Goal: Task Accomplishment & Management: Manage account settings

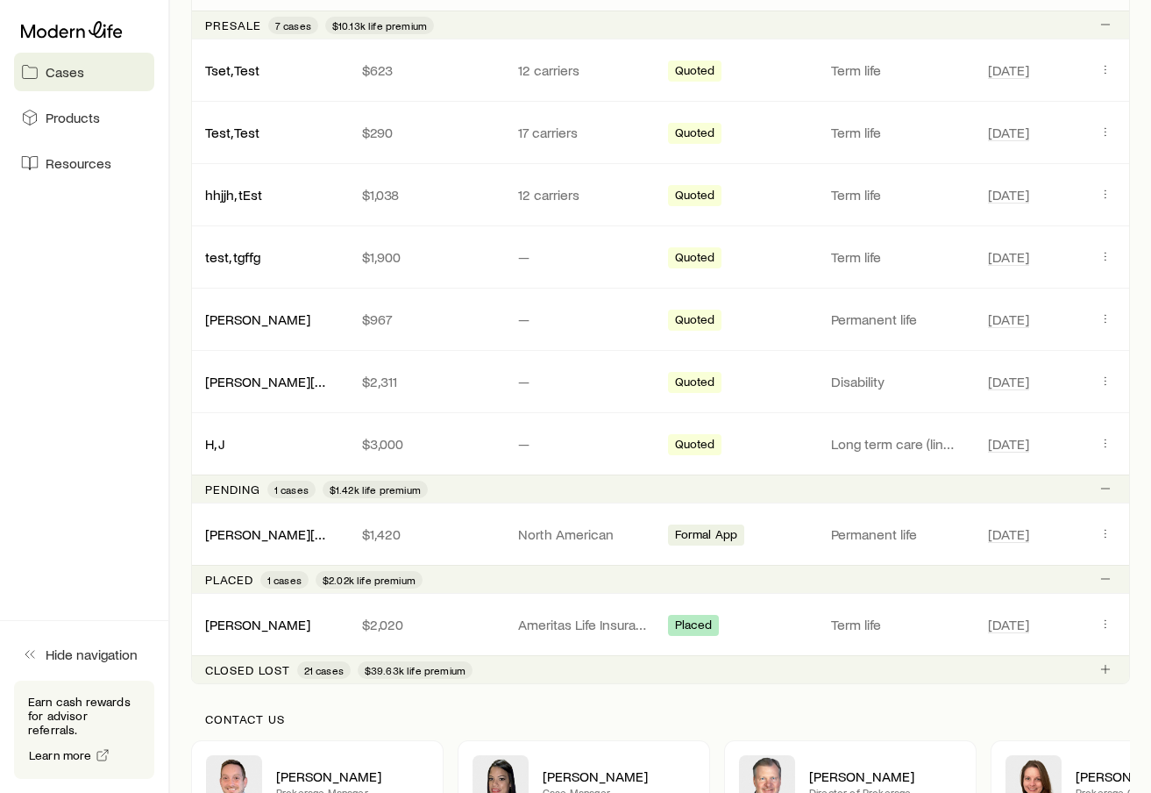
scroll to position [395, 0]
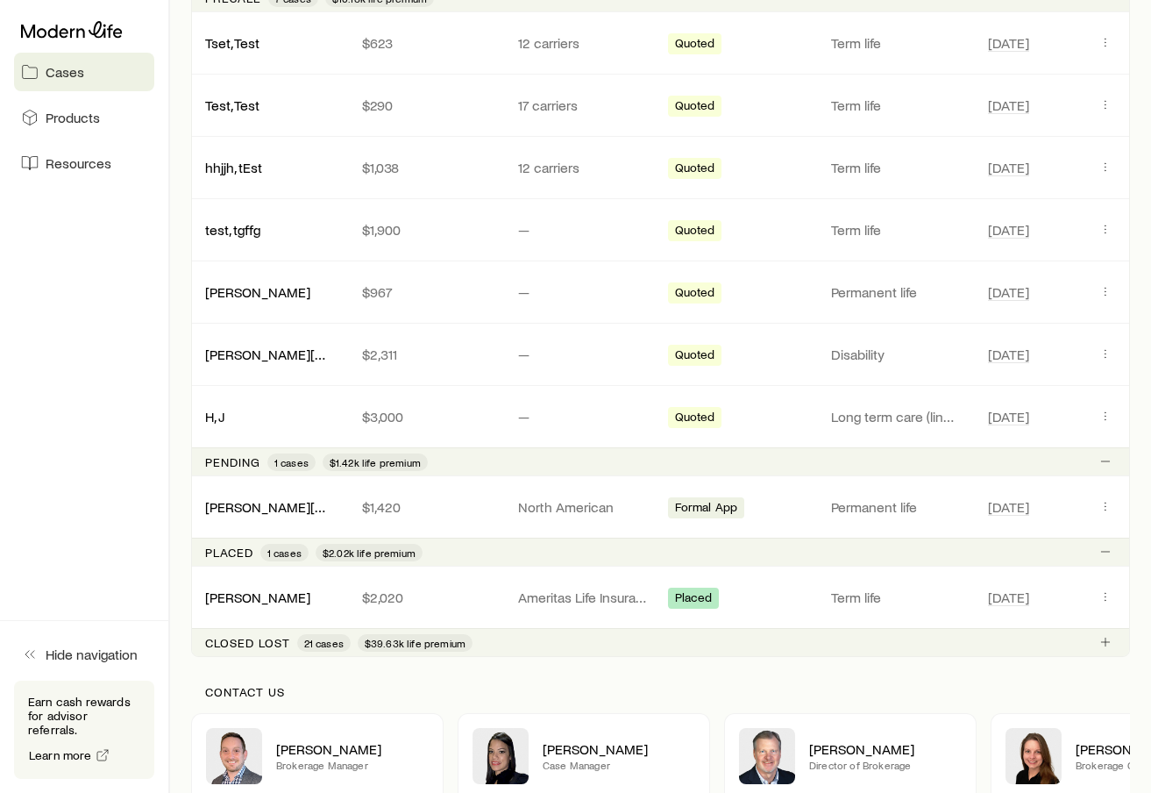
click at [267, 645] on p "Closed lost" at bounding box center [247, 643] width 85 height 14
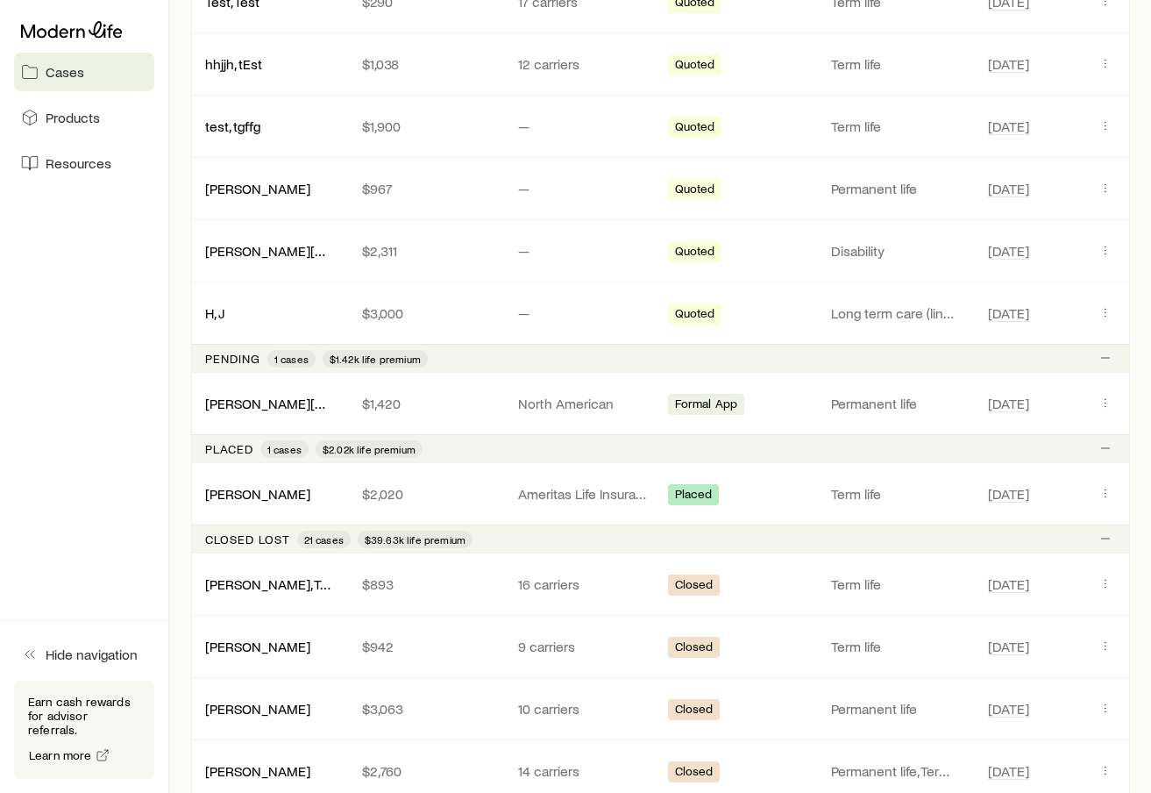
scroll to position [495, 0]
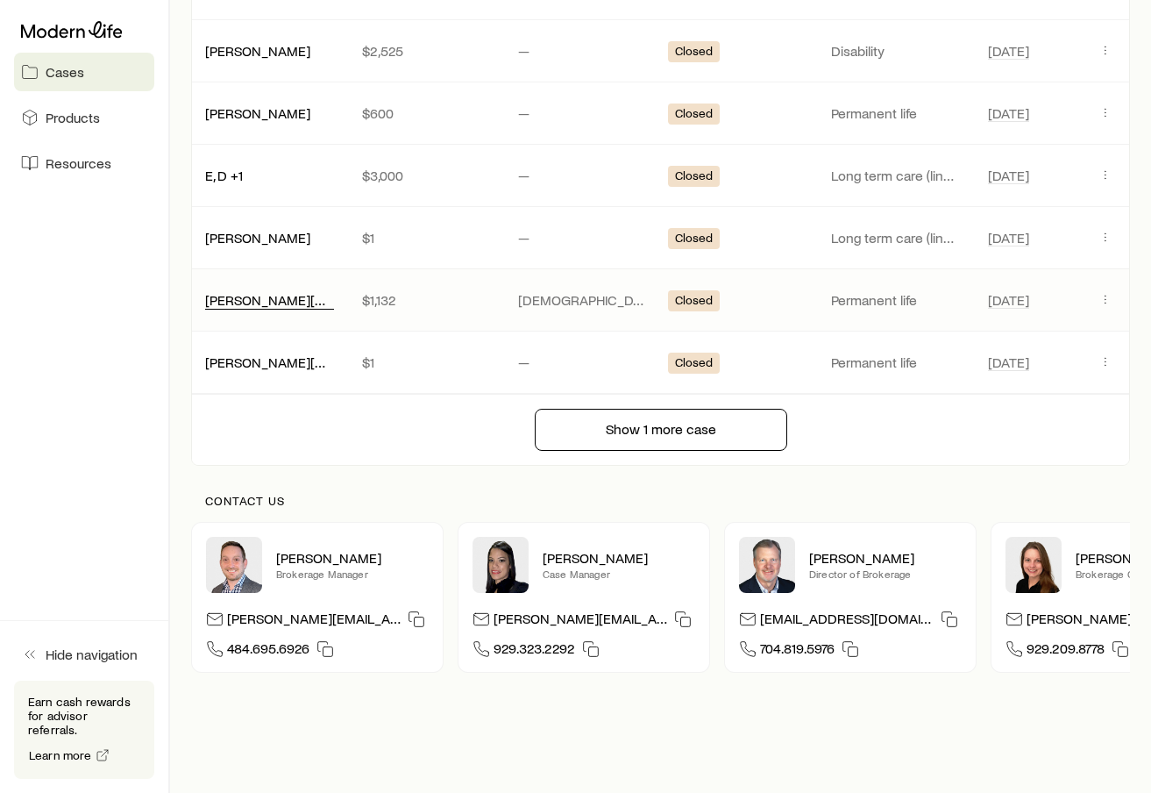
click at [295, 296] on link "[PERSON_NAME][GEOGRAPHIC_DATA]" at bounding box center [323, 299] width 237 height 17
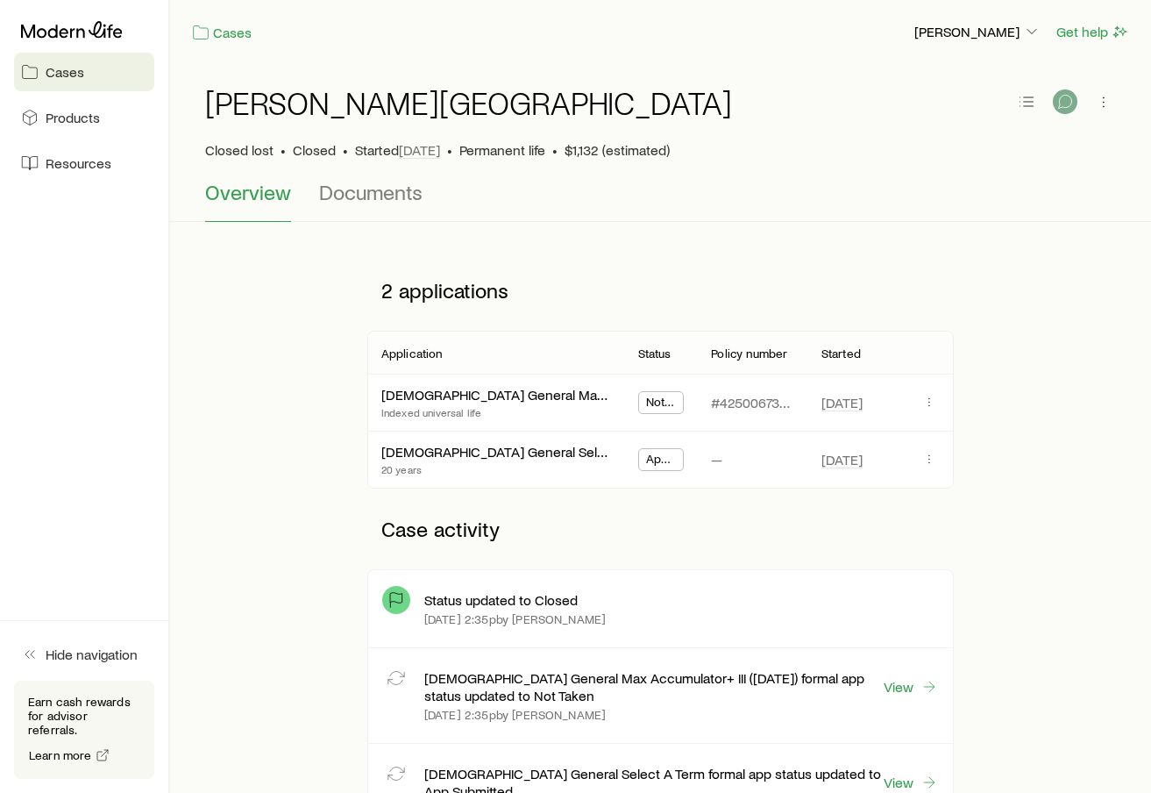
click at [1066, 103] on icon "button" at bounding box center [1066, 102] width 18 height 18
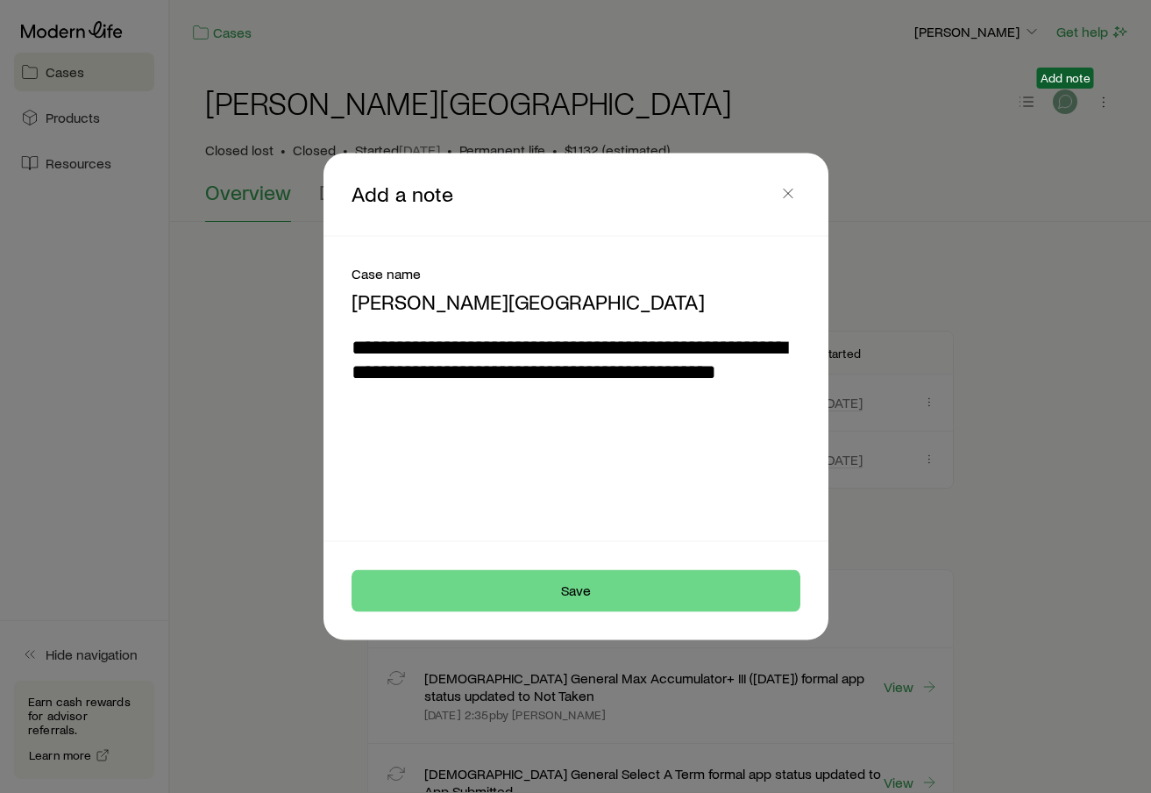
type textarea "**********"
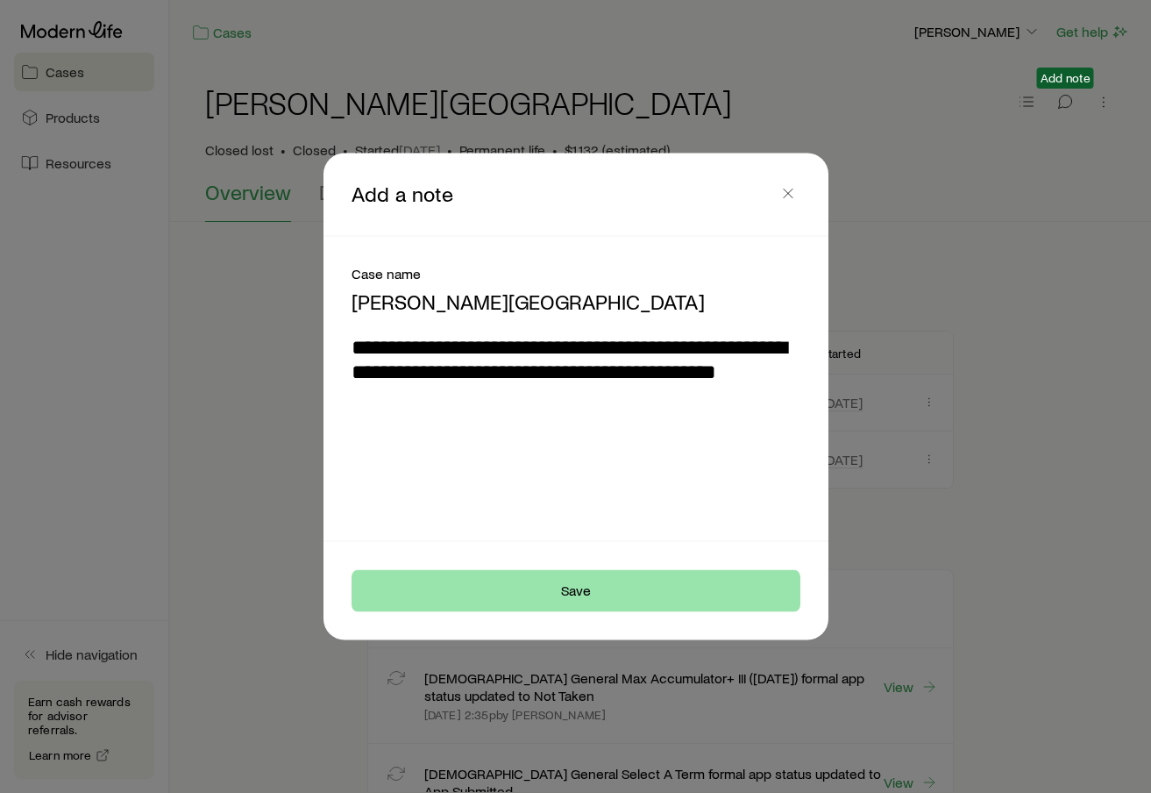
click at [729, 587] on button "Save" at bounding box center [576, 591] width 449 height 42
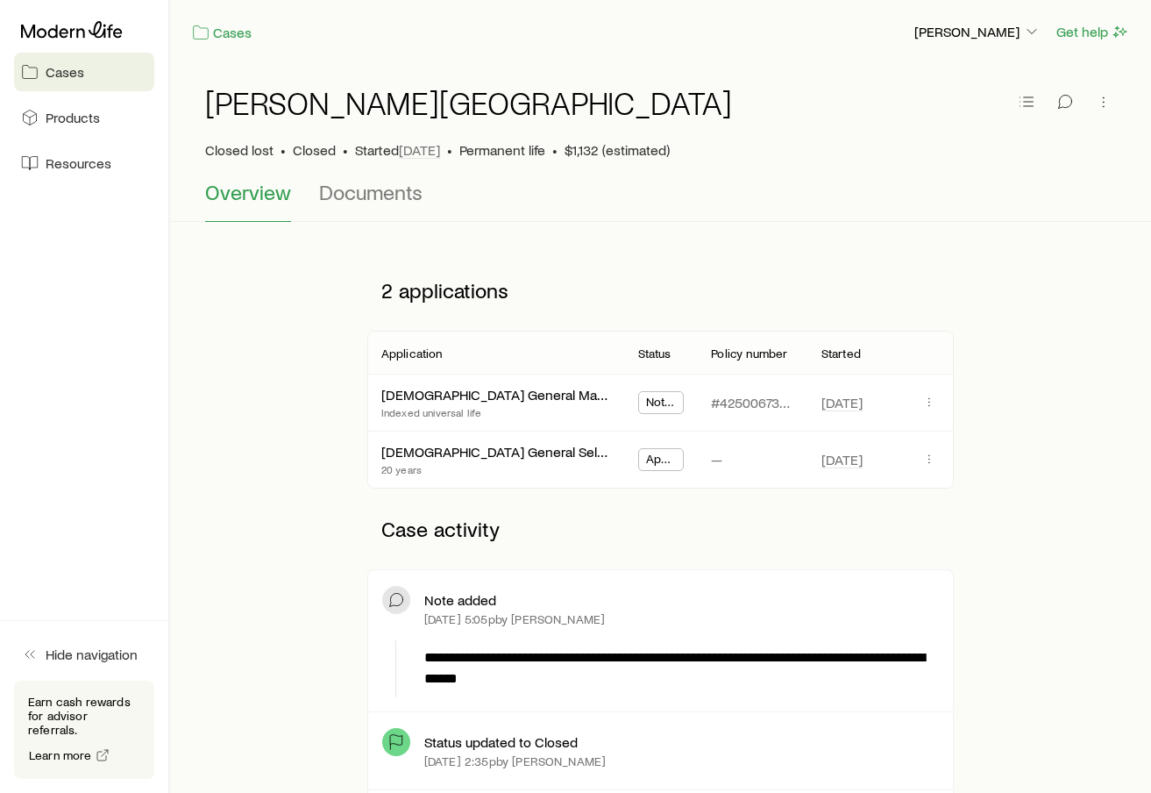
click at [65, 61] on link "Cases" at bounding box center [84, 72] width 140 height 39
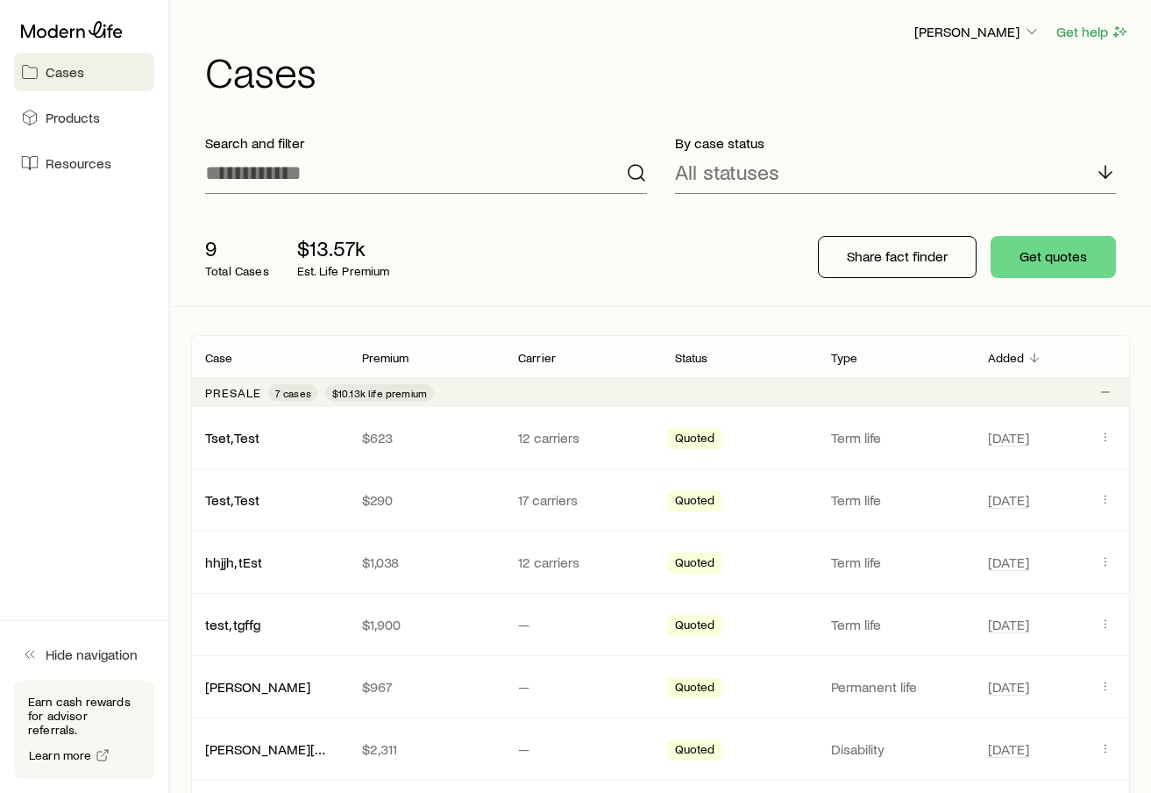
click at [639, 262] on div "9 Total Cases $13.57k Est. Life Premium" at bounding box center [471, 257] width 561 height 70
